Goal: Task Accomplishment & Management: Use online tool/utility

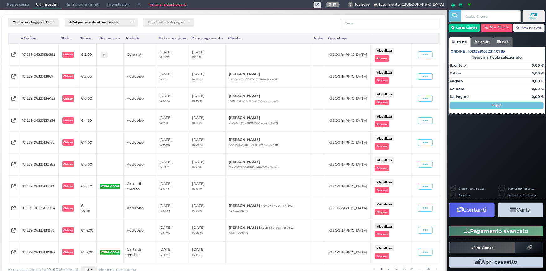
click at [16, 5] on span "Punto cassa" at bounding box center [17, 4] width 29 height 9
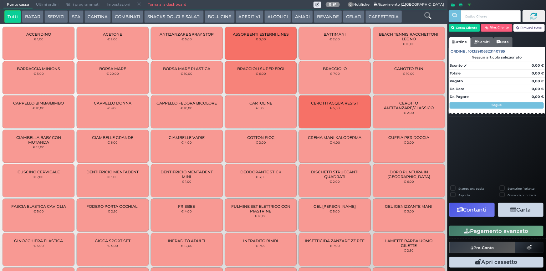
click at [57, 15] on button "SERVIZI" at bounding box center [55, 16] width 23 height 13
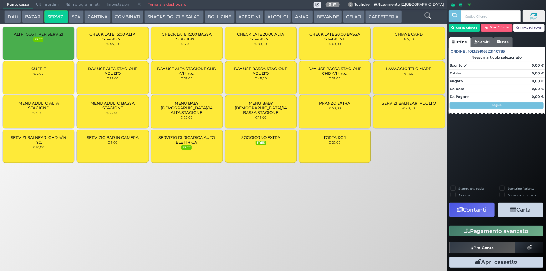
click at [220, 18] on button "BOLLICINE" at bounding box center [220, 16] width 30 height 13
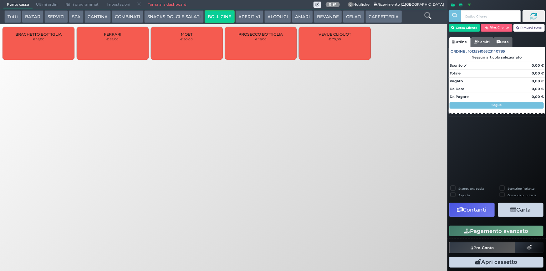
click at [19, 3] on span "Punto cassa" at bounding box center [17, 4] width 29 height 9
click at [14, 3] on span "Punto cassa" at bounding box center [17, 4] width 29 height 9
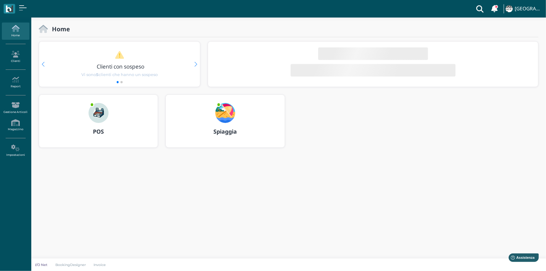
click at [99, 133] on b "POS" at bounding box center [98, 132] width 11 height 8
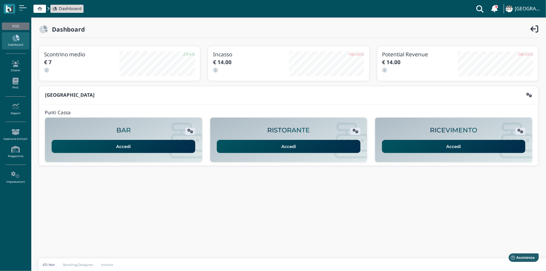
click at [444, 144] on link "Accedi" at bounding box center [454, 146] width 144 height 13
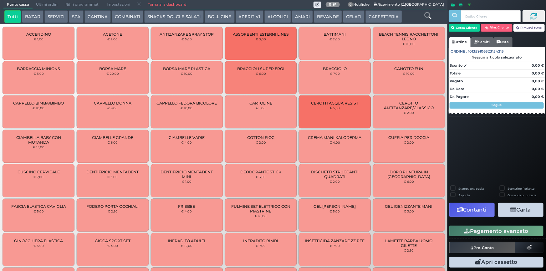
click at [168, 15] on button "SNACKS DOLCI E SALATI" at bounding box center [173, 16] width 59 height 13
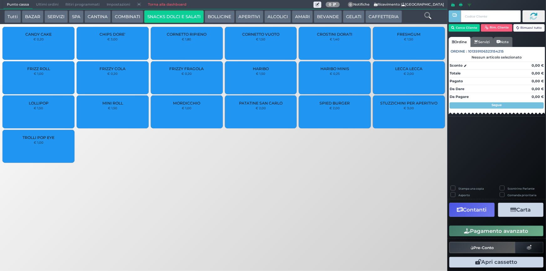
click at [333, 42] on div "CROSTINI DORATI € 1,40" at bounding box center [335, 43] width 72 height 33
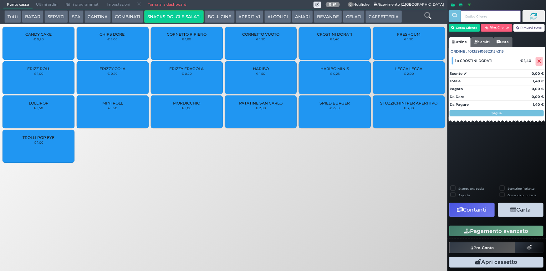
click at [466, 17] on input "text" at bounding box center [491, 16] width 60 height 12
type input "514"
click at [462, 28] on button "Cerca Cliente" at bounding box center [464, 28] width 32 height 8
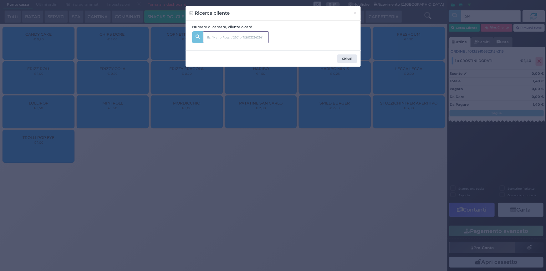
click at [220, 38] on input "text" at bounding box center [236, 37] width 66 height 12
type input "nicolo"
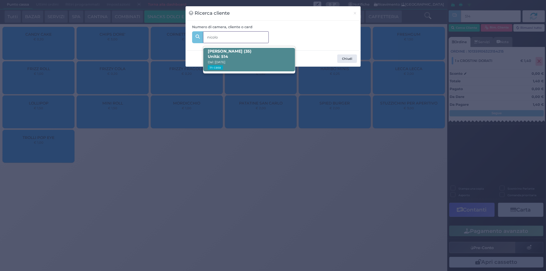
click at [231, 54] on span "Annamaria Nicolò (35) Unità: 514 Dal: 10/08/2025 In casa" at bounding box center [249, 59] width 92 height 23
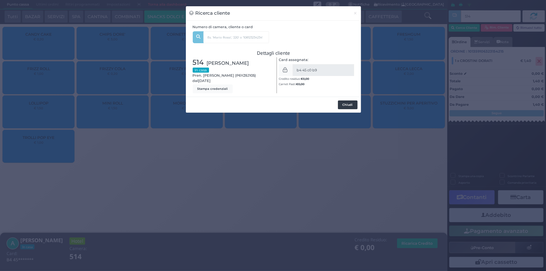
click at [341, 102] on button "Chiudi" at bounding box center [348, 104] width 20 height 9
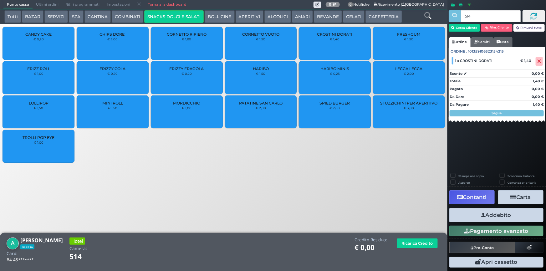
click at [454, 178] on div "Stampa una copia" at bounding box center [472, 176] width 43 height 7
click at [458, 176] on label "Stampa una copia" at bounding box center [470, 176] width 25 height 4
checkbox input "true"
click at [500, 215] on button "Addebito" at bounding box center [496, 215] width 94 height 14
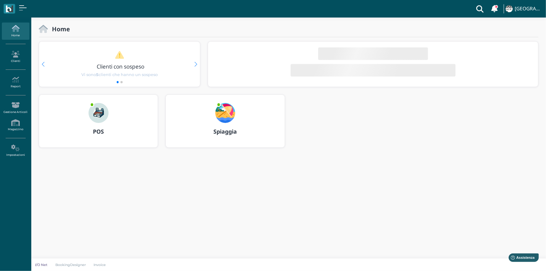
click at [227, 132] on b "Spiaggia" at bounding box center [224, 132] width 23 height 8
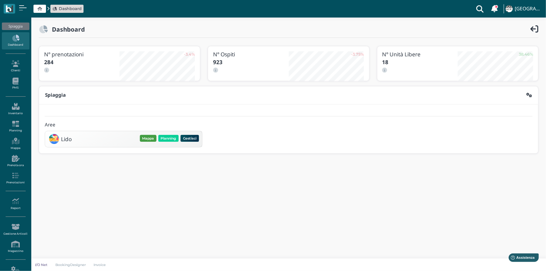
click at [147, 136] on button "Mappa" at bounding box center [148, 138] width 17 height 7
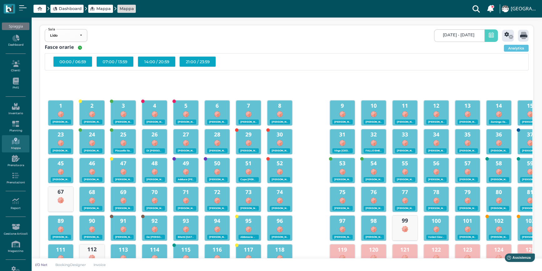
click at [490, 37] on icon at bounding box center [491, 35] width 5 height 7
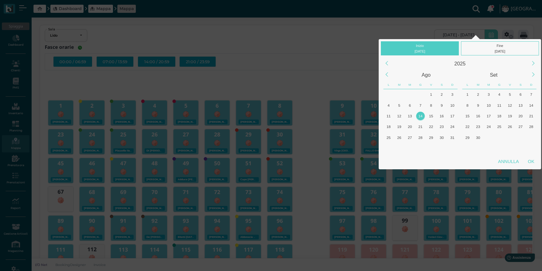
click at [422, 115] on div "14" at bounding box center [420, 116] width 8 height 8
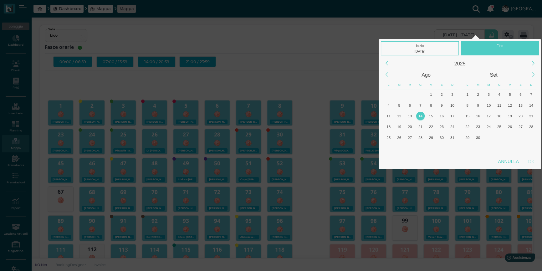
click at [422, 115] on div "14" at bounding box center [420, 116] width 8 height 8
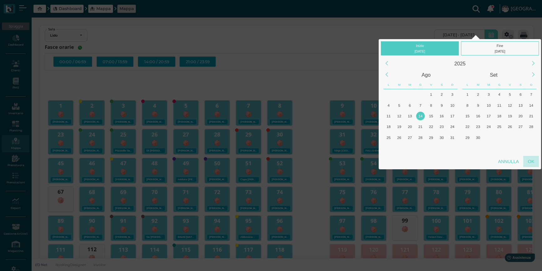
click at [529, 159] on div "OK" at bounding box center [531, 161] width 16 height 11
type input "14/08/2025 - 14/08/2025"
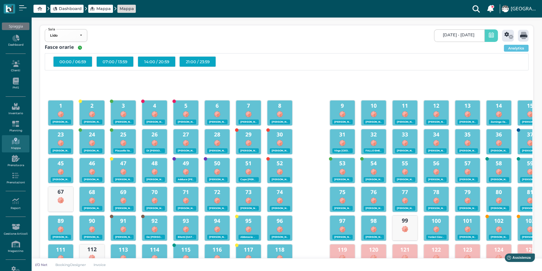
scroll to position [0, 58]
click at [508, 36] on icon at bounding box center [508, 35] width 9 height 7
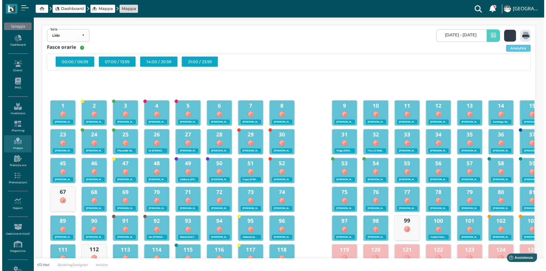
scroll to position [0, 0]
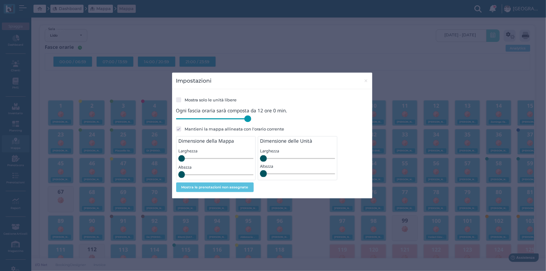
drag, startPoint x: 218, startPoint y: 120, endPoint x: 259, endPoint y: 124, distance: 41.2
type input "720"
click at [251, 122] on input "range" at bounding box center [213, 118] width 75 height 7
click at [365, 81] on span "×" at bounding box center [365, 81] width 5 height 8
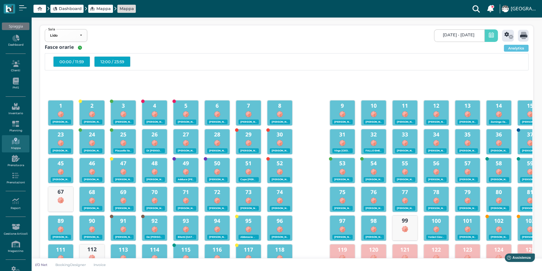
click at [113, 62] on div "12:00 / 23:59" at bounding box center [112, 61] width 36 height 11
click at [522, 35] on icon at bounding box center [523, 35] width 7 height 7
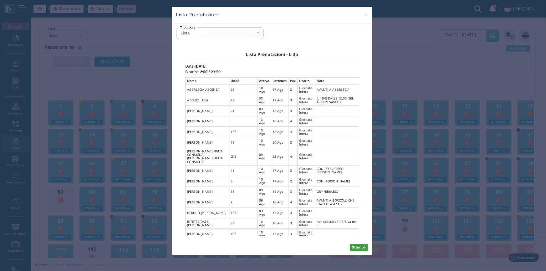
click at [359, 245] on button "Stampa" at bounding box center [359, 247] width 18 height 7
click at [258, 33] on div "Lista" at bounding box center [219, 33] width 79 height 5
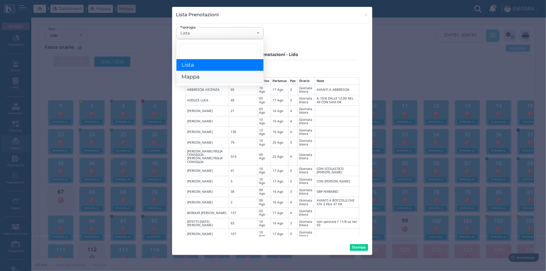
click at [215, 75] on link "Mappa" at bounding box center [219, 77] width 87 height 12
select select "map"
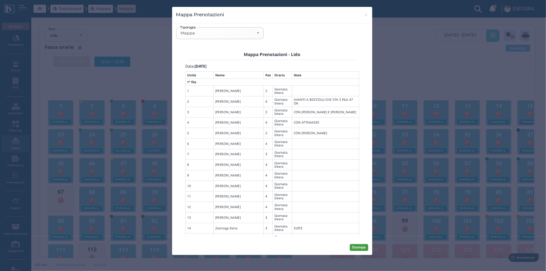
click at [363, 249] on button "Stampa" at bounding box center [359, 247] width 18 height 7
click at [365, 16] on span "×" at bounding box center [365, 15] width 5 height 8
